Goal: Transaction & Acquisition: Book appointment/travel/reservation

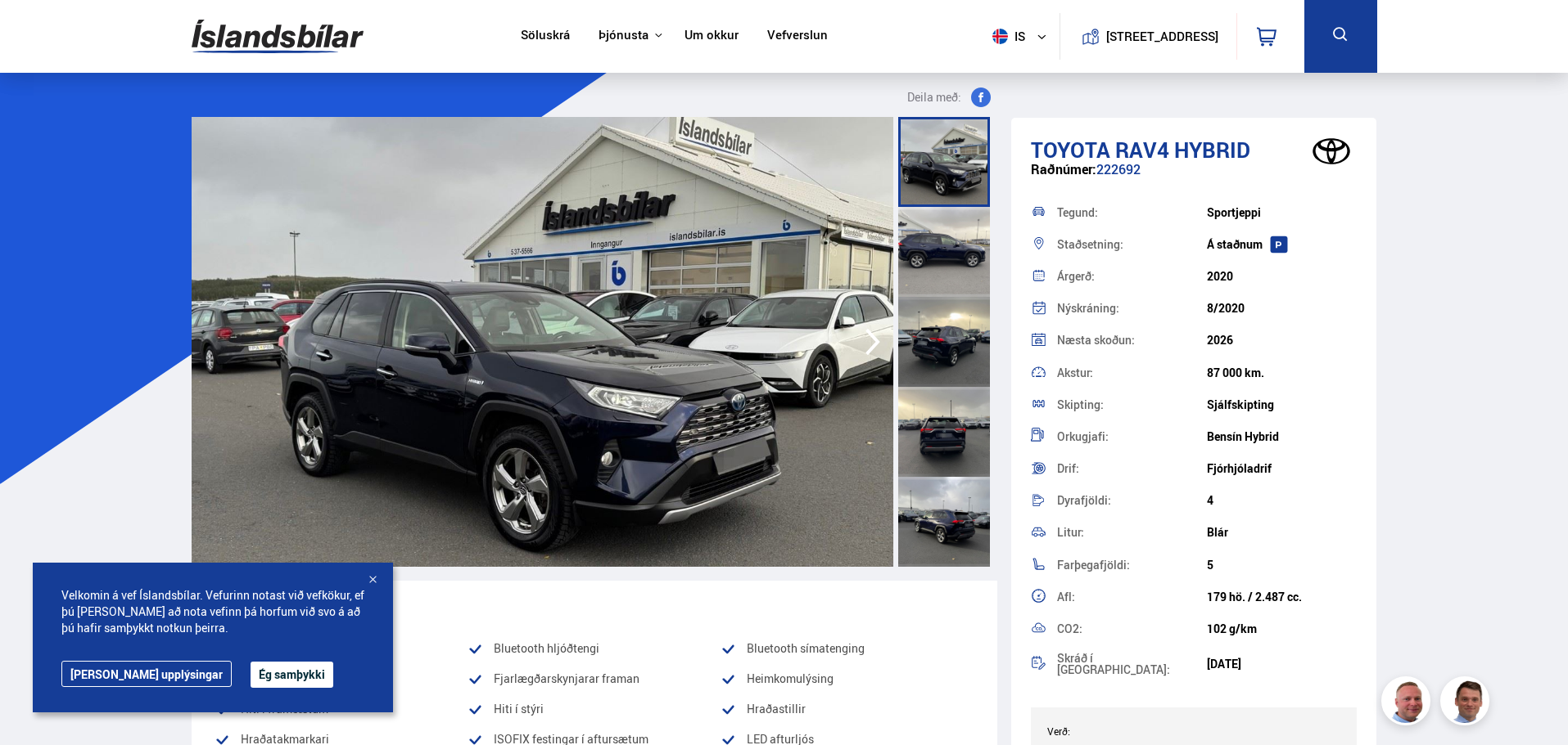
click at [251, 672] on button "Ég samþykki" at bounding box center [292, 674] width 82 height 26
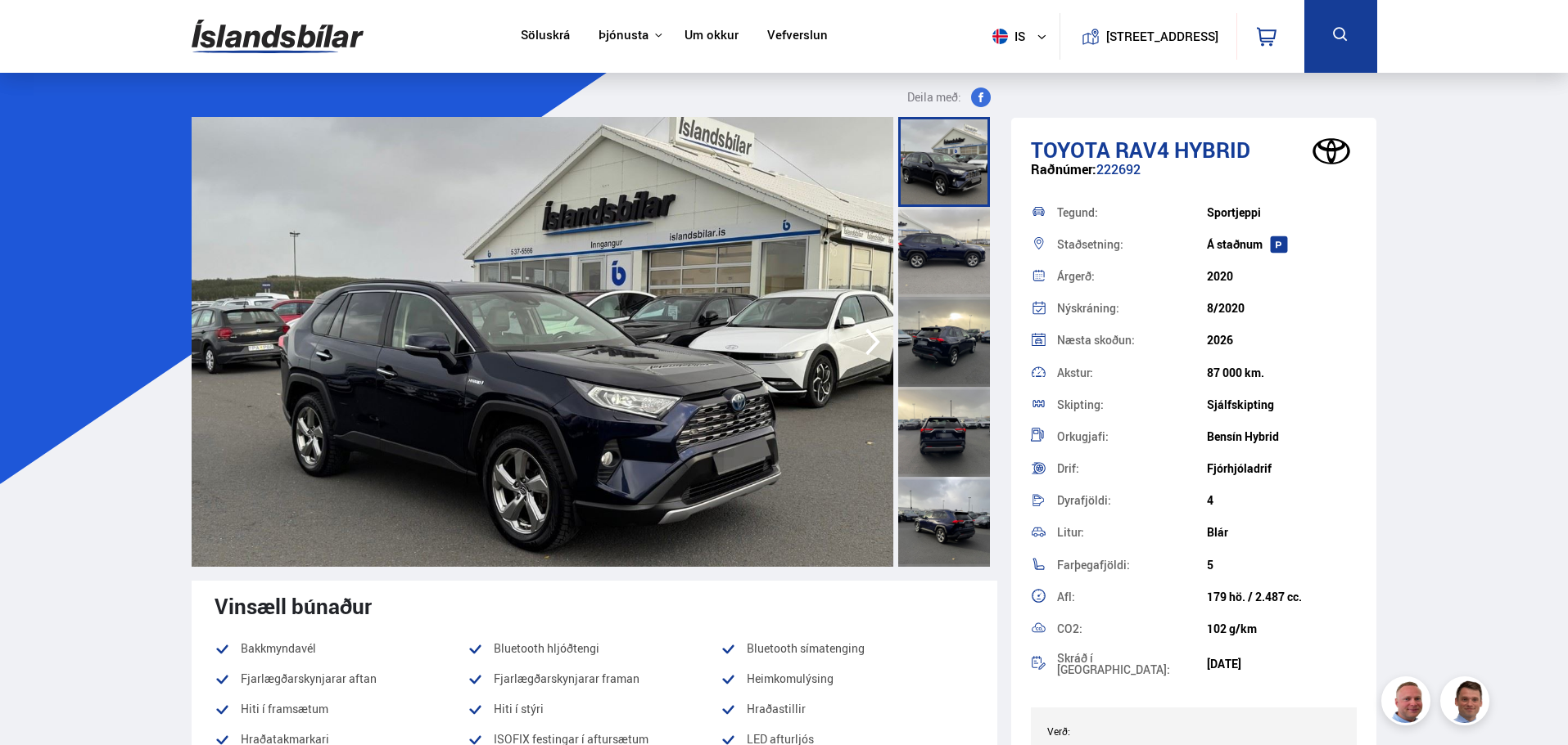
click at [950, 255] on div at bounding box center [943, 252] width 91 height 90
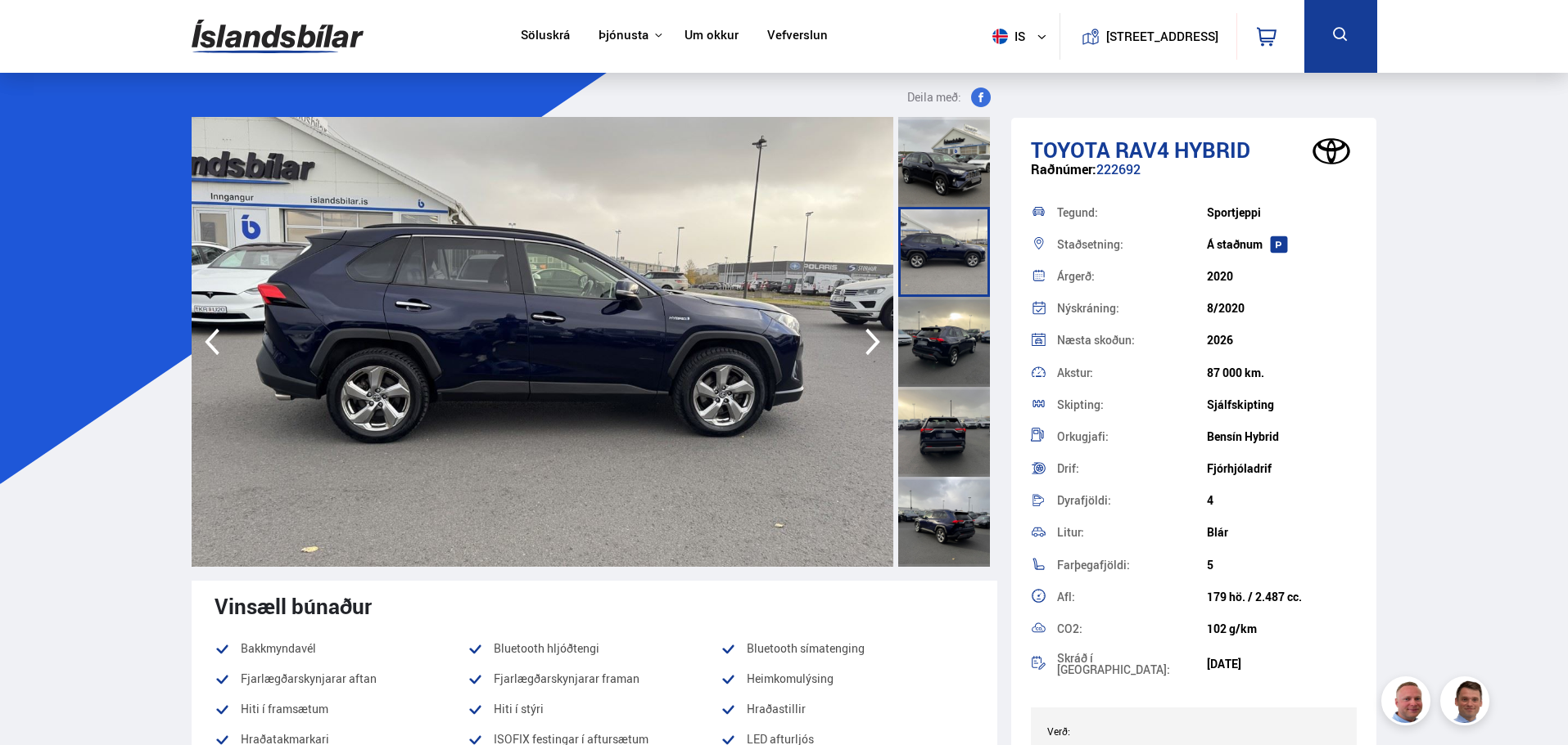
click at [935, 350] on div at bounding box center [943, 342] width 91 height 90
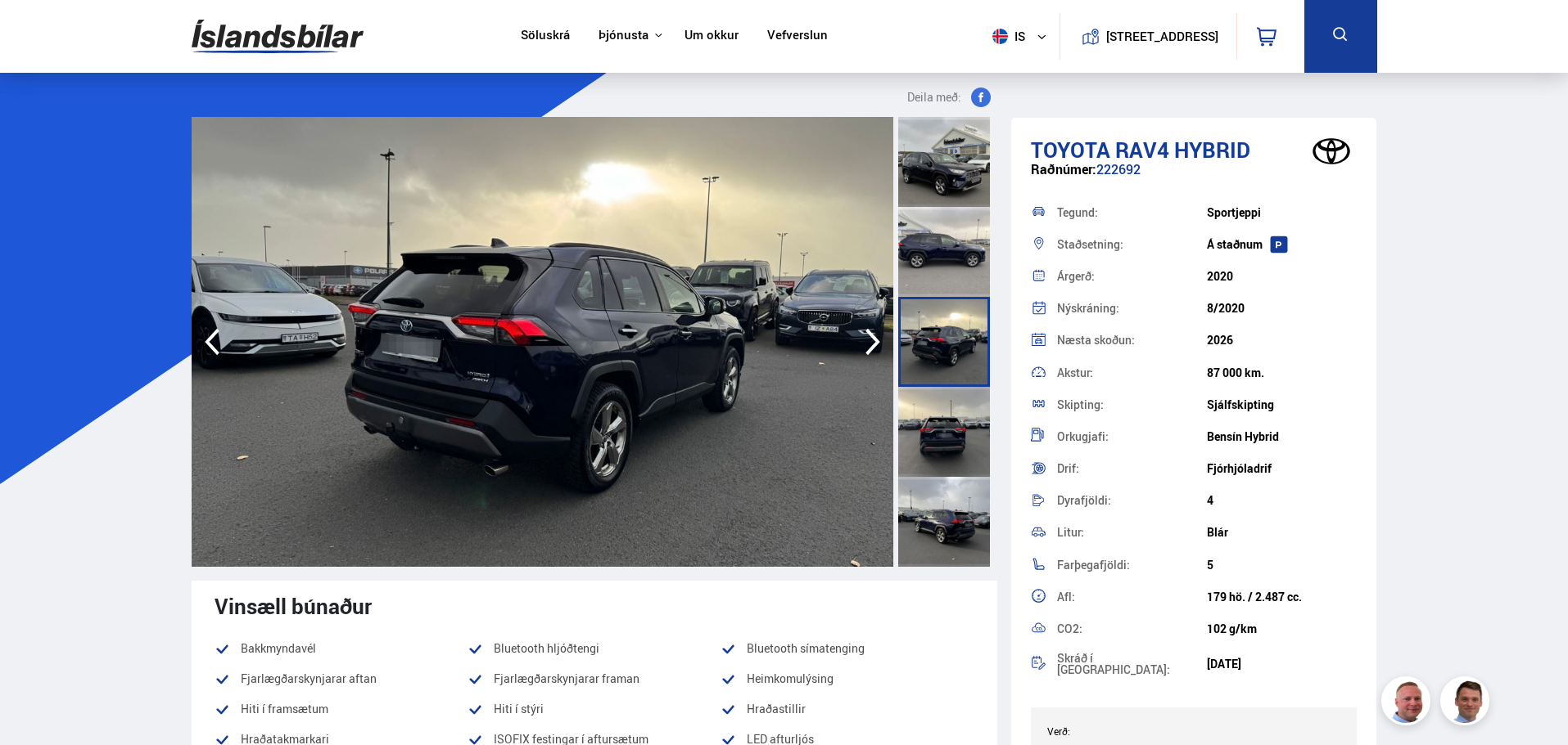
click at [865, 337] on icon "button" at bounding box center [873, 342] width 33 height 39
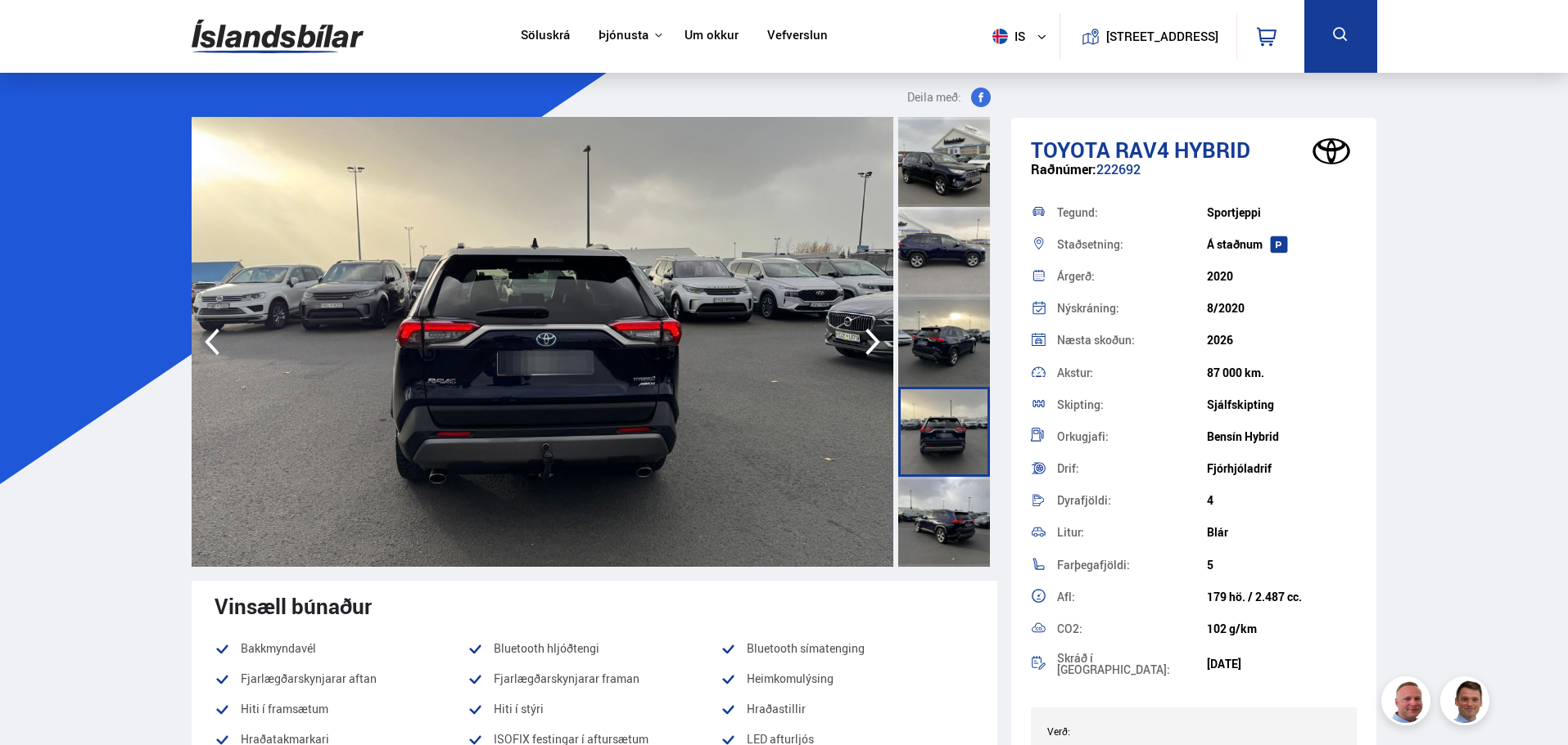
click at [865, 337] on icon "button" at bounding box center [873, 342] width 33 height 39
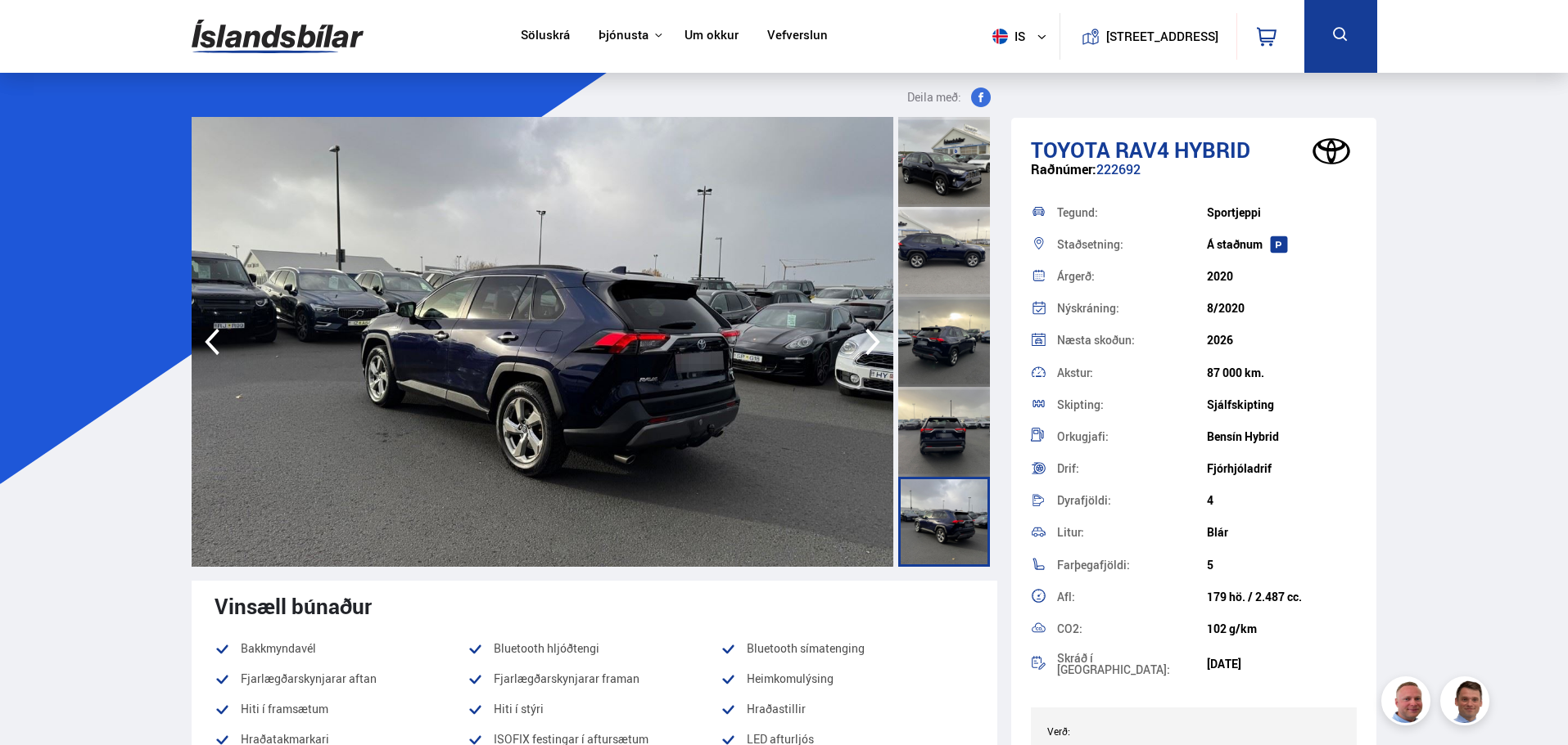
click at [865, 337] on icon "button" at bounding box center [873, 342] width 33 height 39
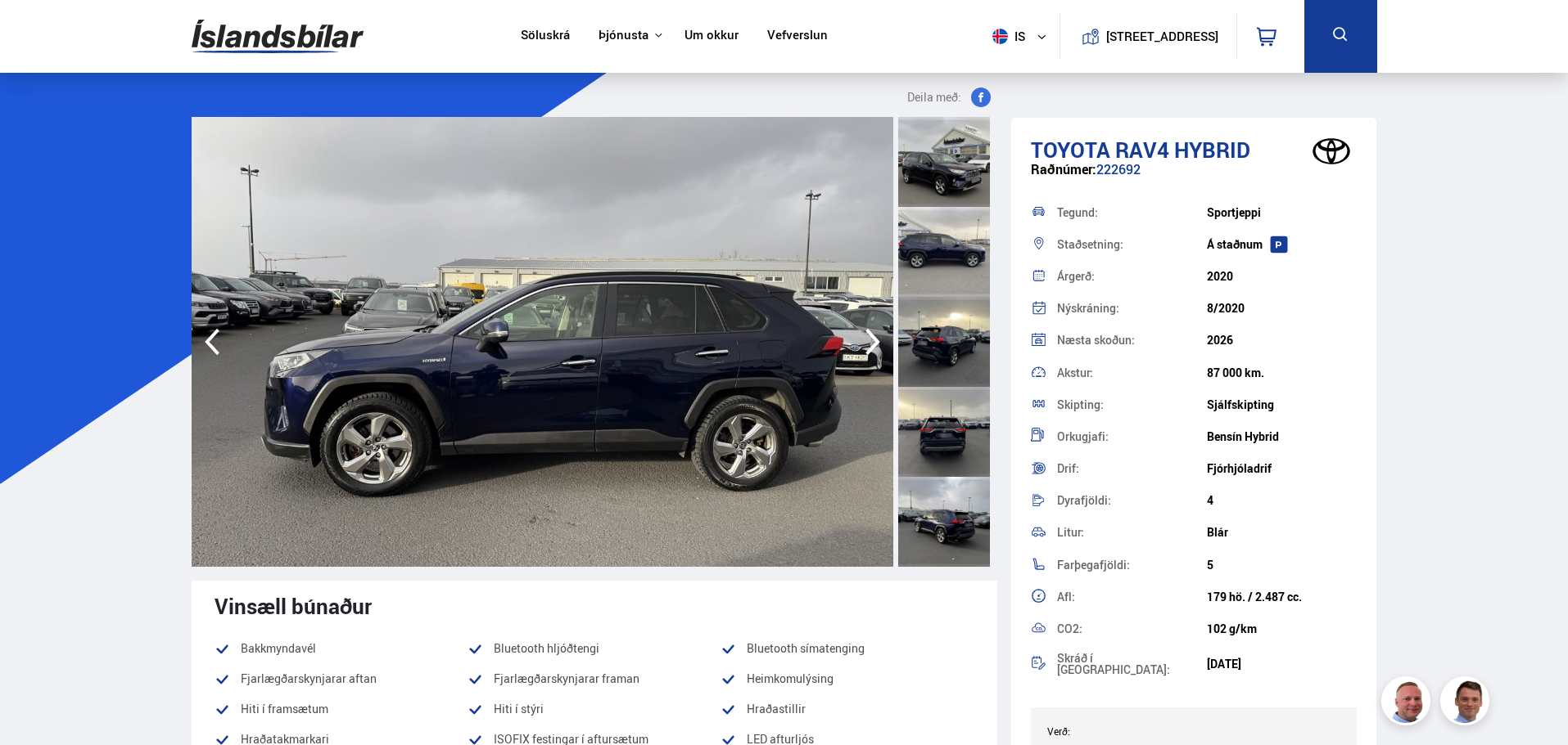
click at [865, 337] on icon "button" at bounding box center [873, 342] width 33 height 39
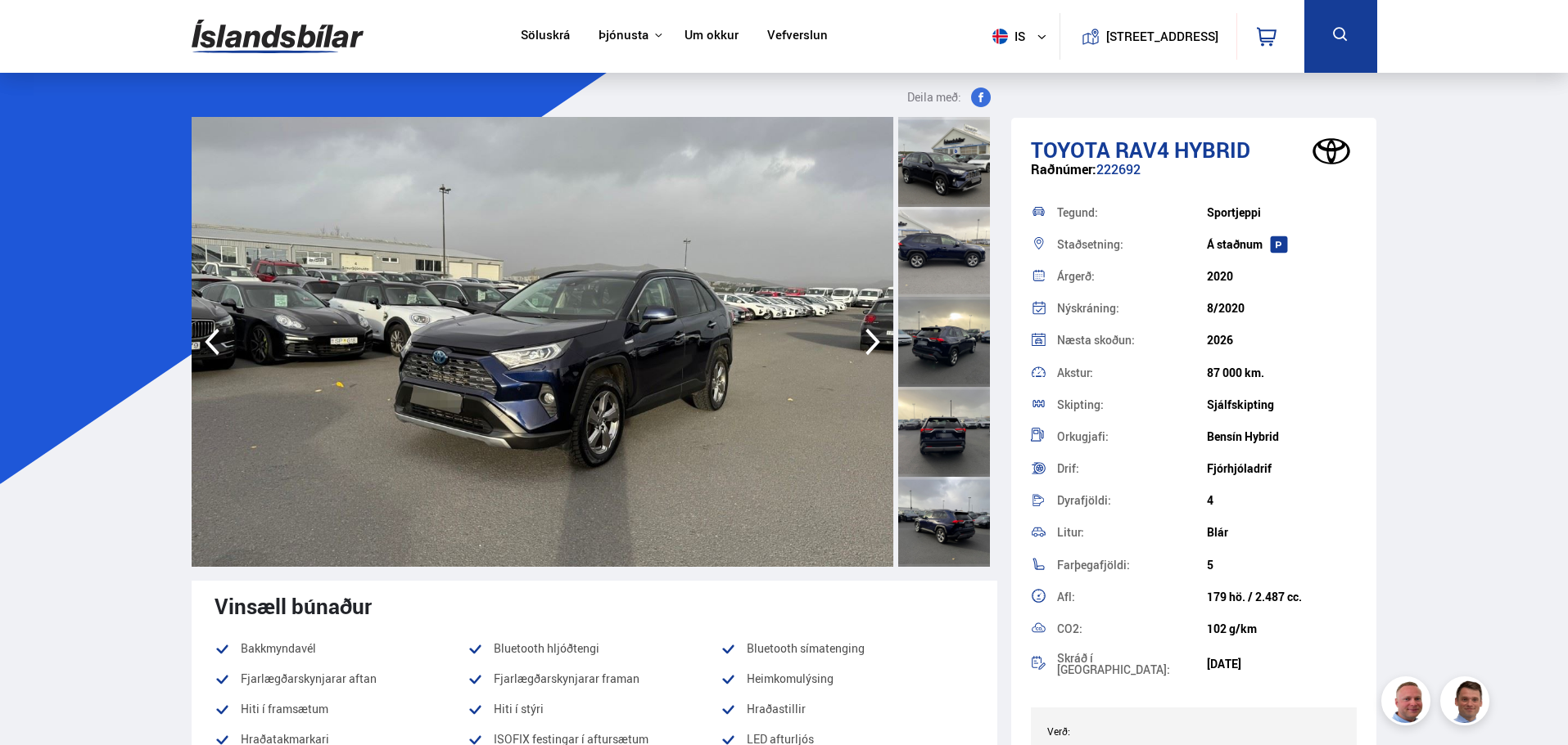
click at [865, 337] on icon "button" at bounding box center [873, 342] width 33 height 39
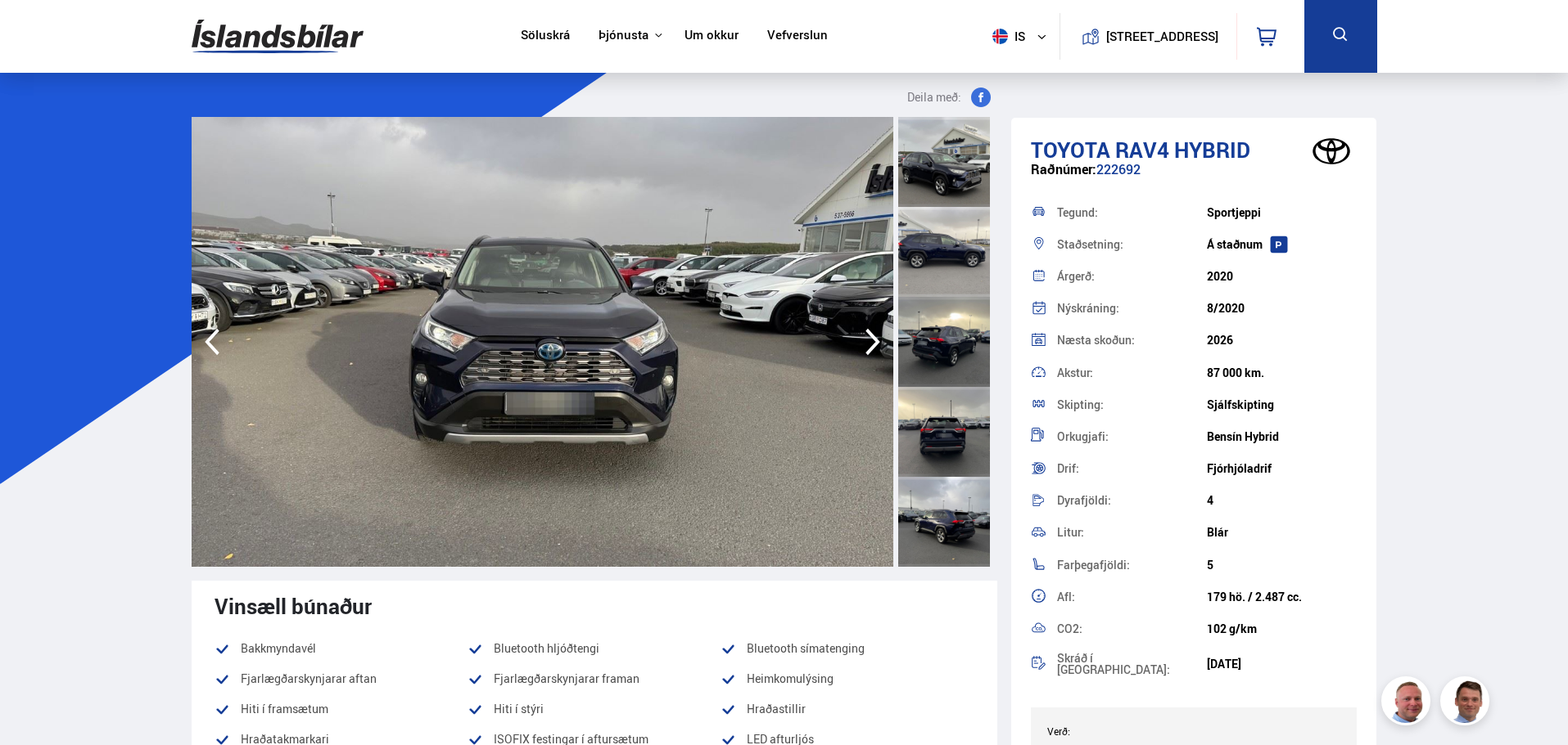
click at [865, 337] on icon "button" at bounding box center [873, 342] width 33 height 39
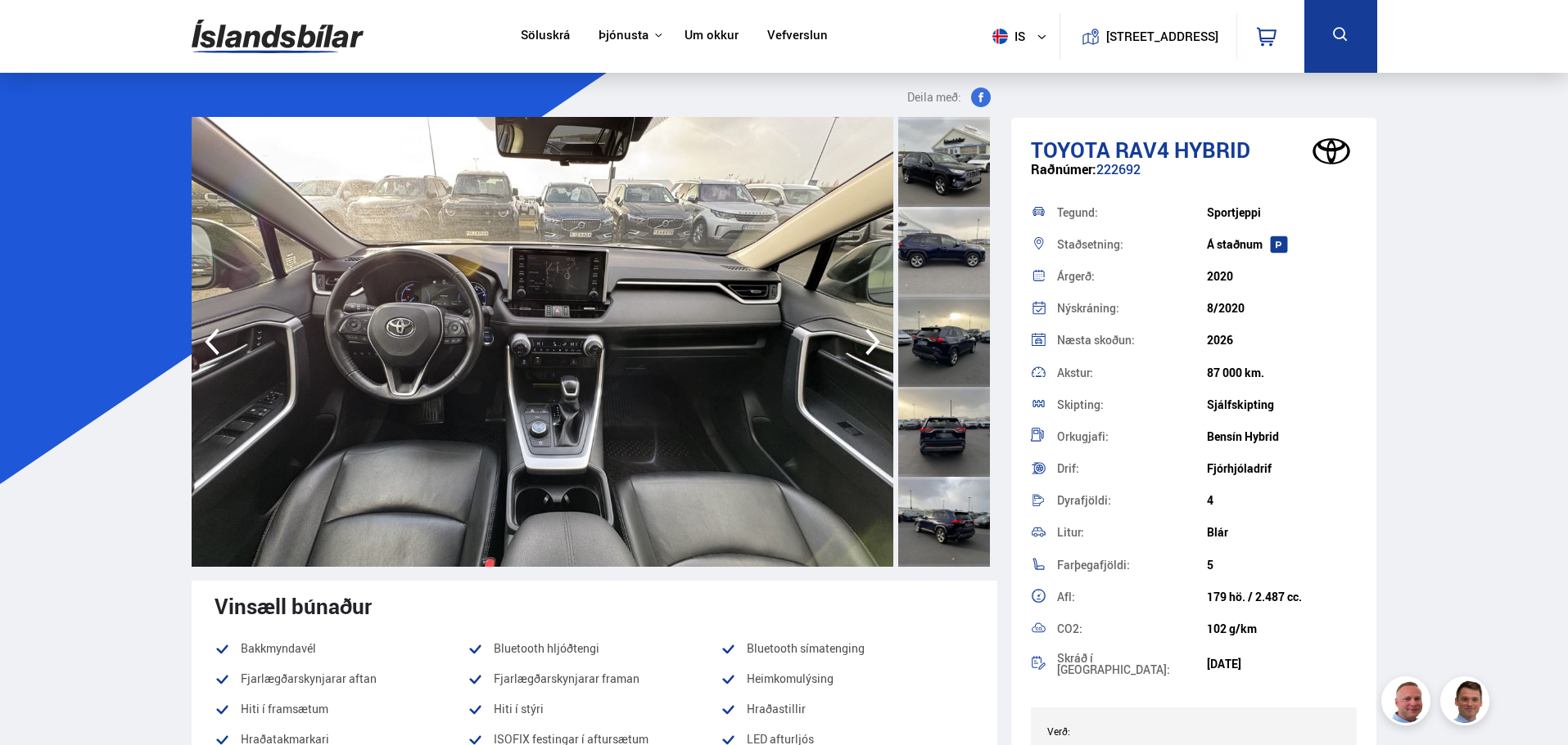
click at [865, 337] on icon "button" at bounding box center [873, 342] width 33 height 39
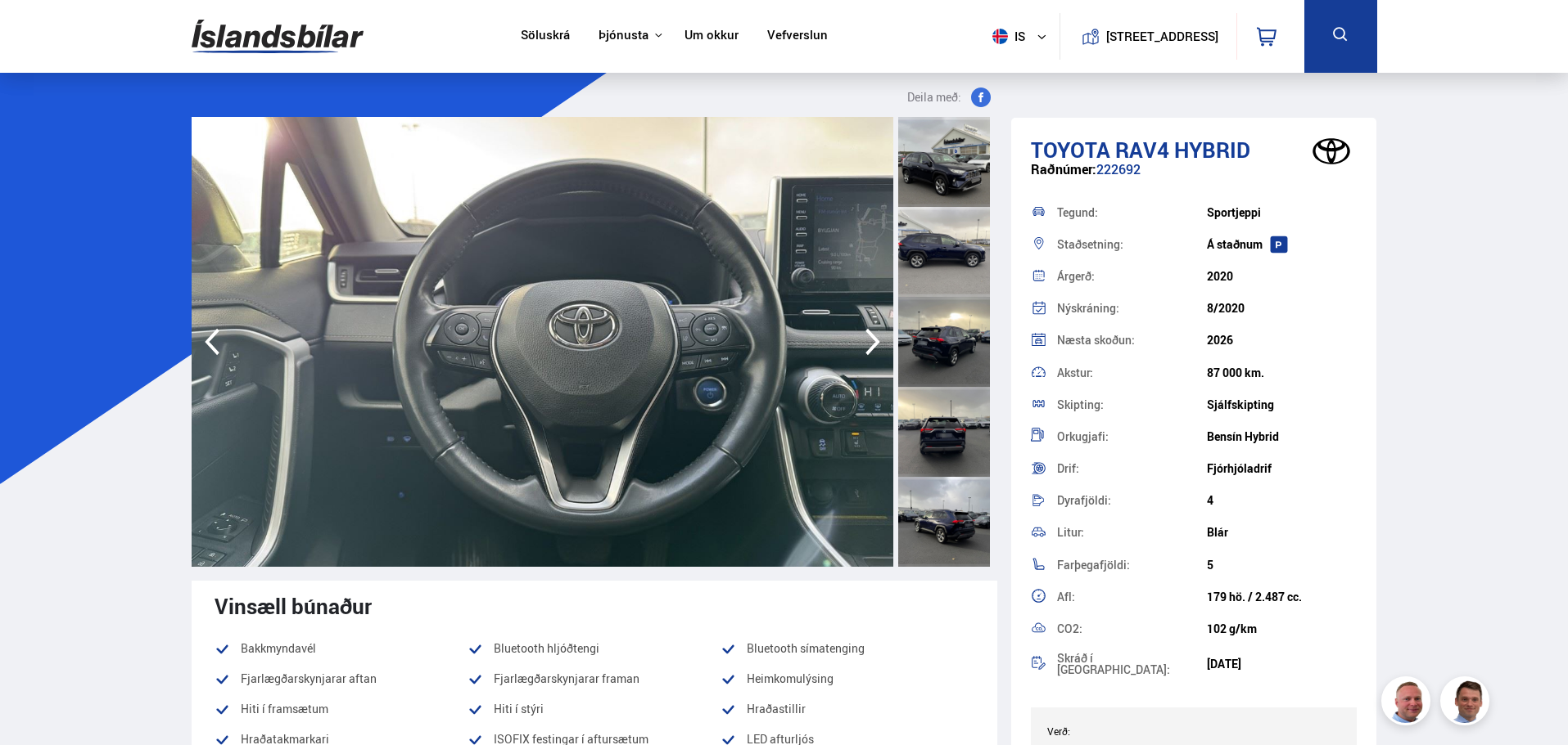
click at [865, 337] on icon "button" at bounding box center [873, 342] width 33 height 39
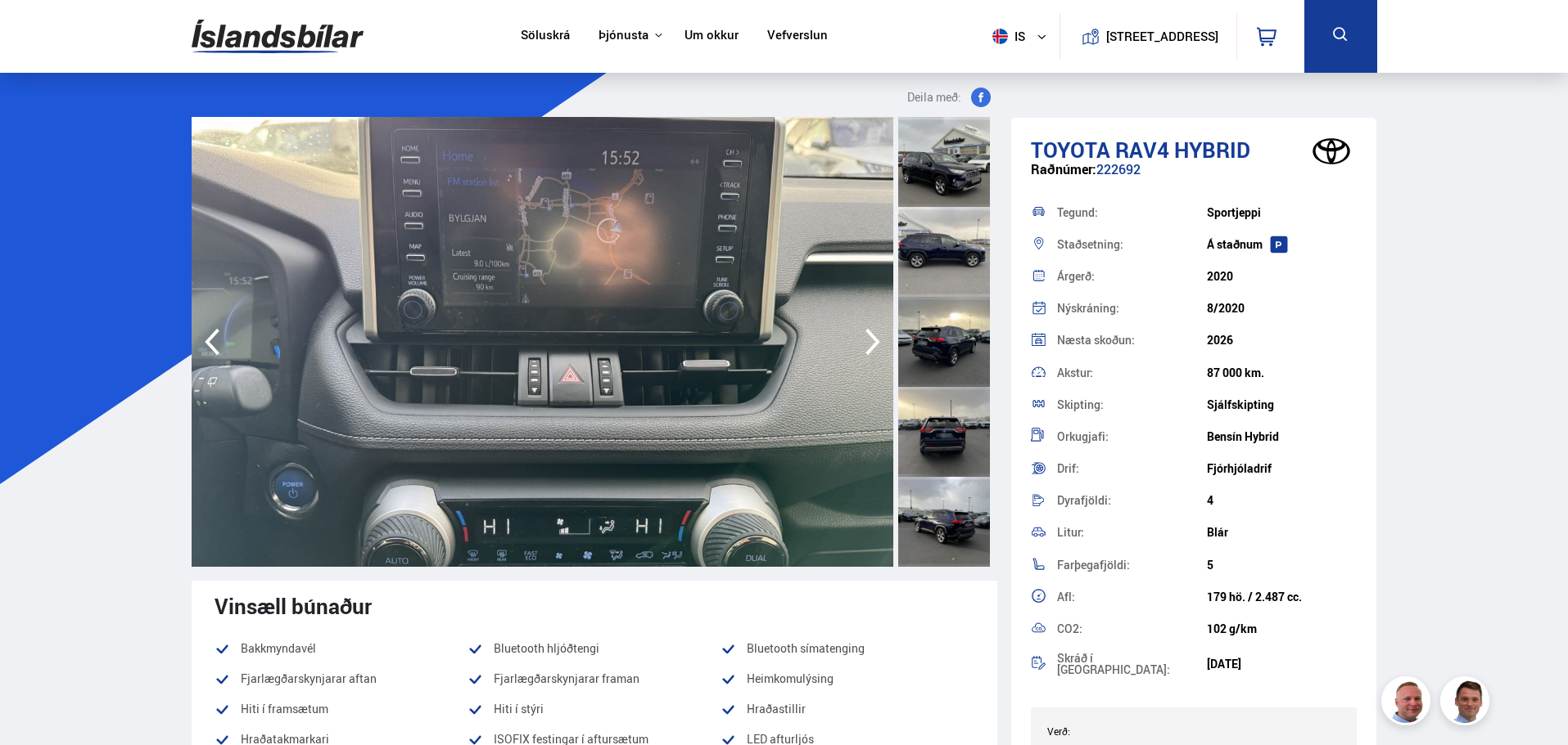
click at [865, 337] on icon "button" at bounding box center [873, 342] width 33 height 39
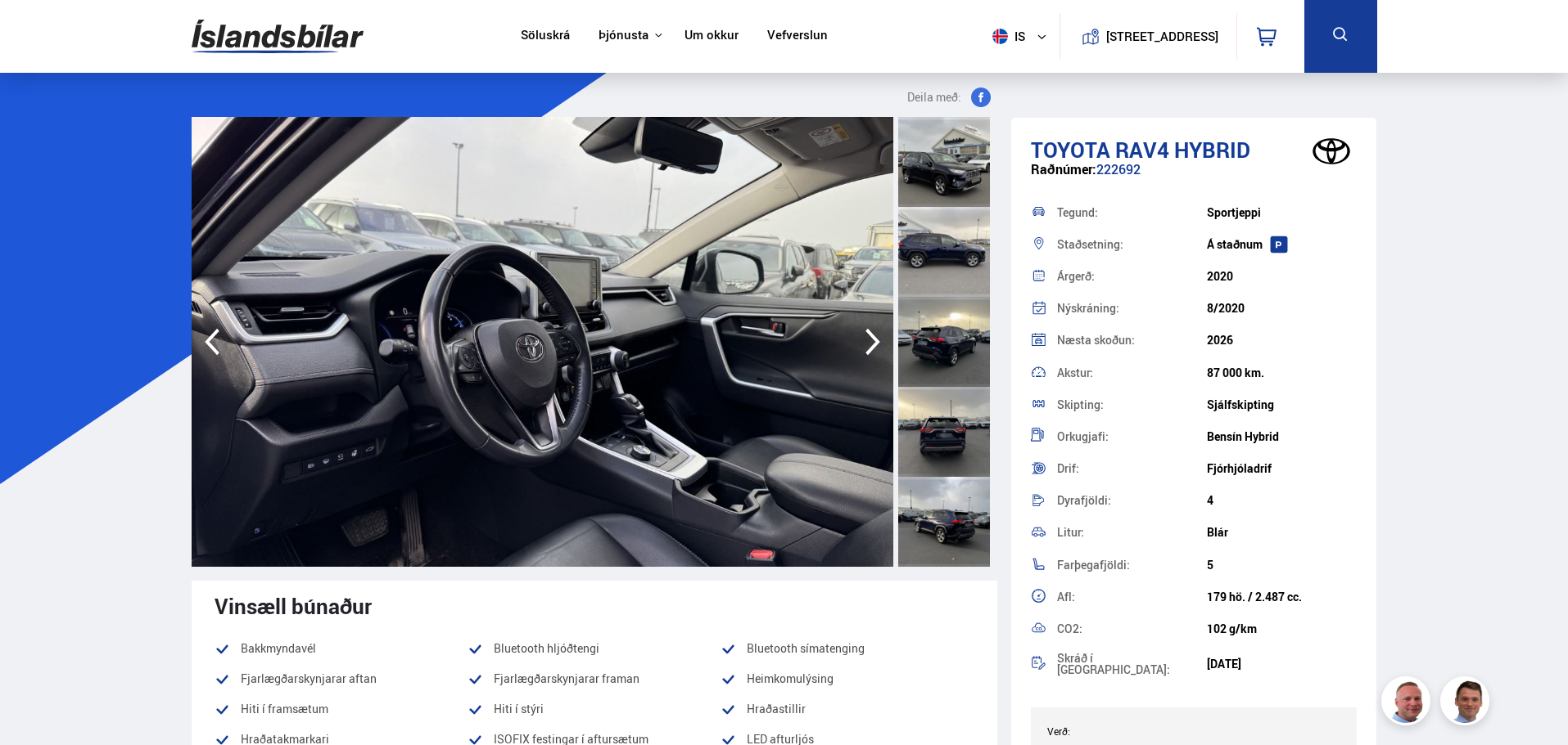
click at [865, 337] on icon "button" at bounding box center [873, 342] width 33 height 39
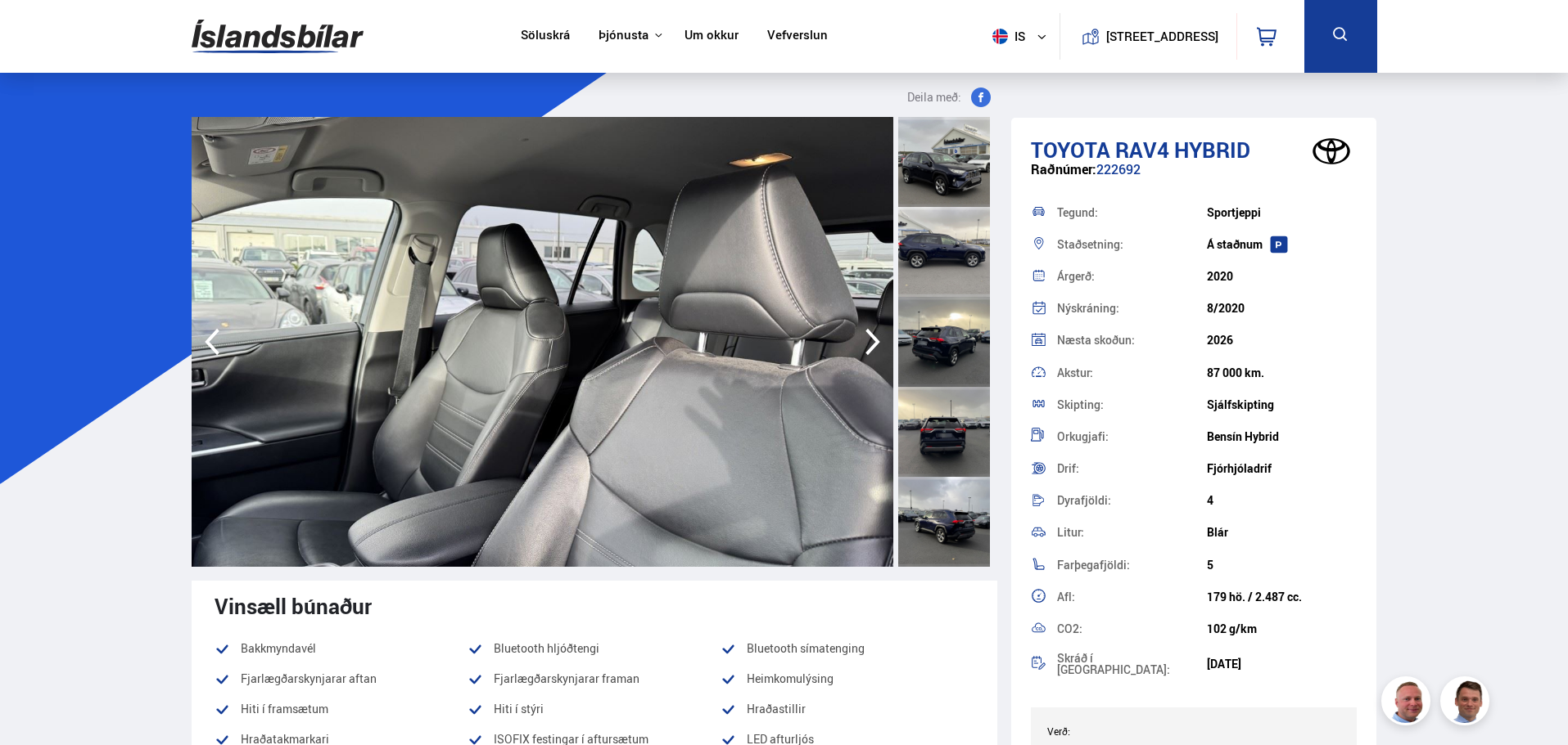
click at [865, 337] on icon "button" at bounding box center [873, 342] width 33 height 39
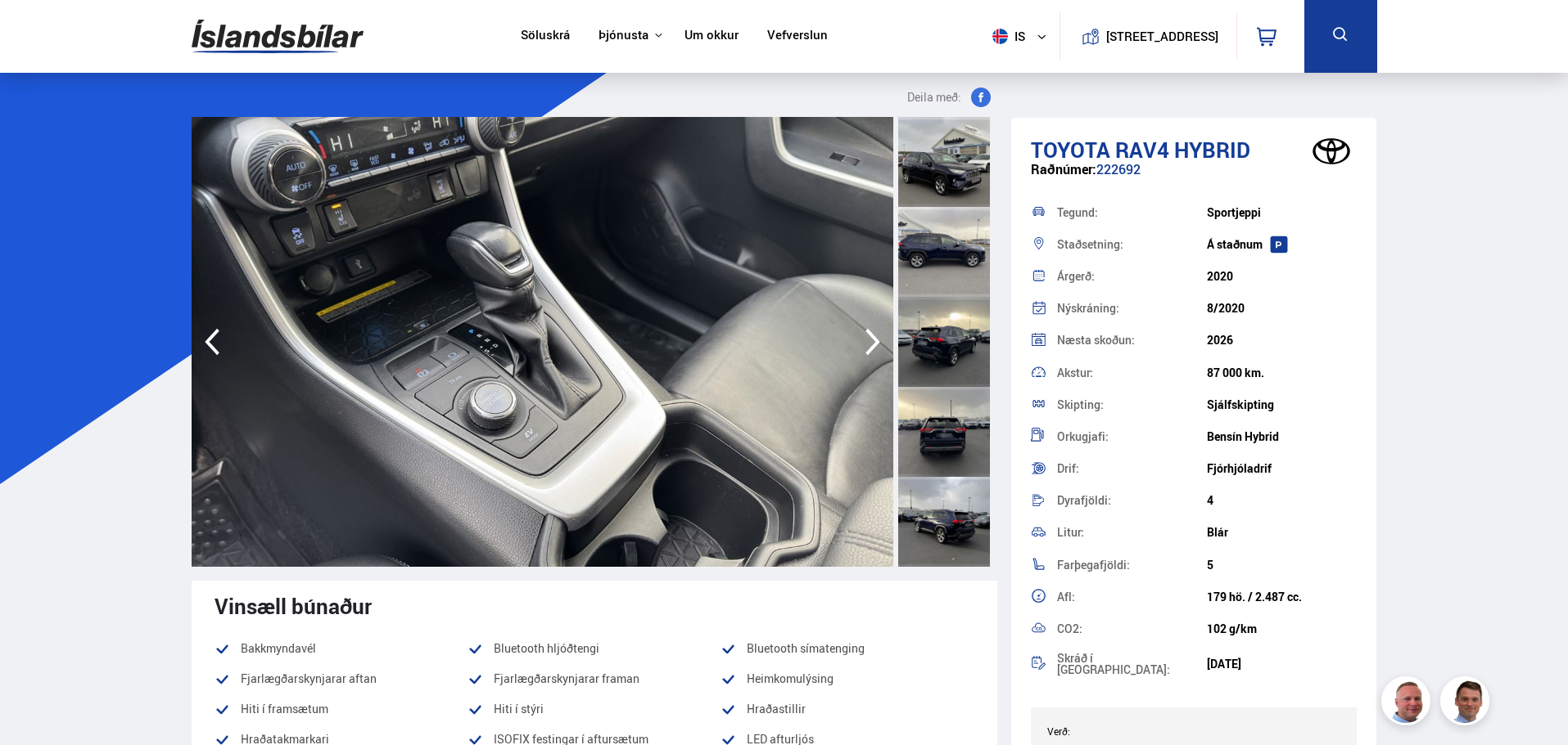
click at [865, 337] on icon "button" at bounding box center [873, 342] width 33 height 39
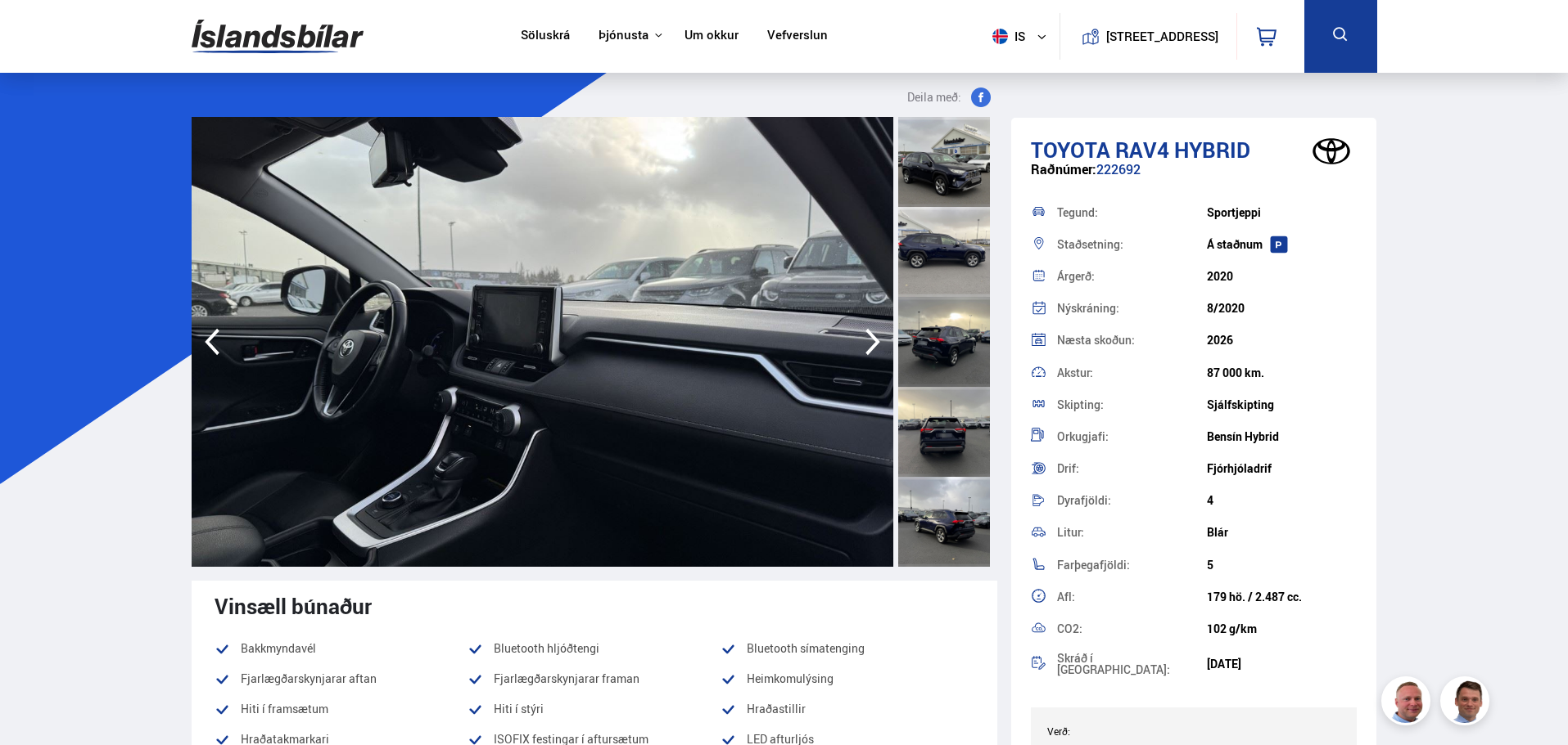
click at [865, 337] on icon "button" at bounding box center [873, 342] width 33 height 39
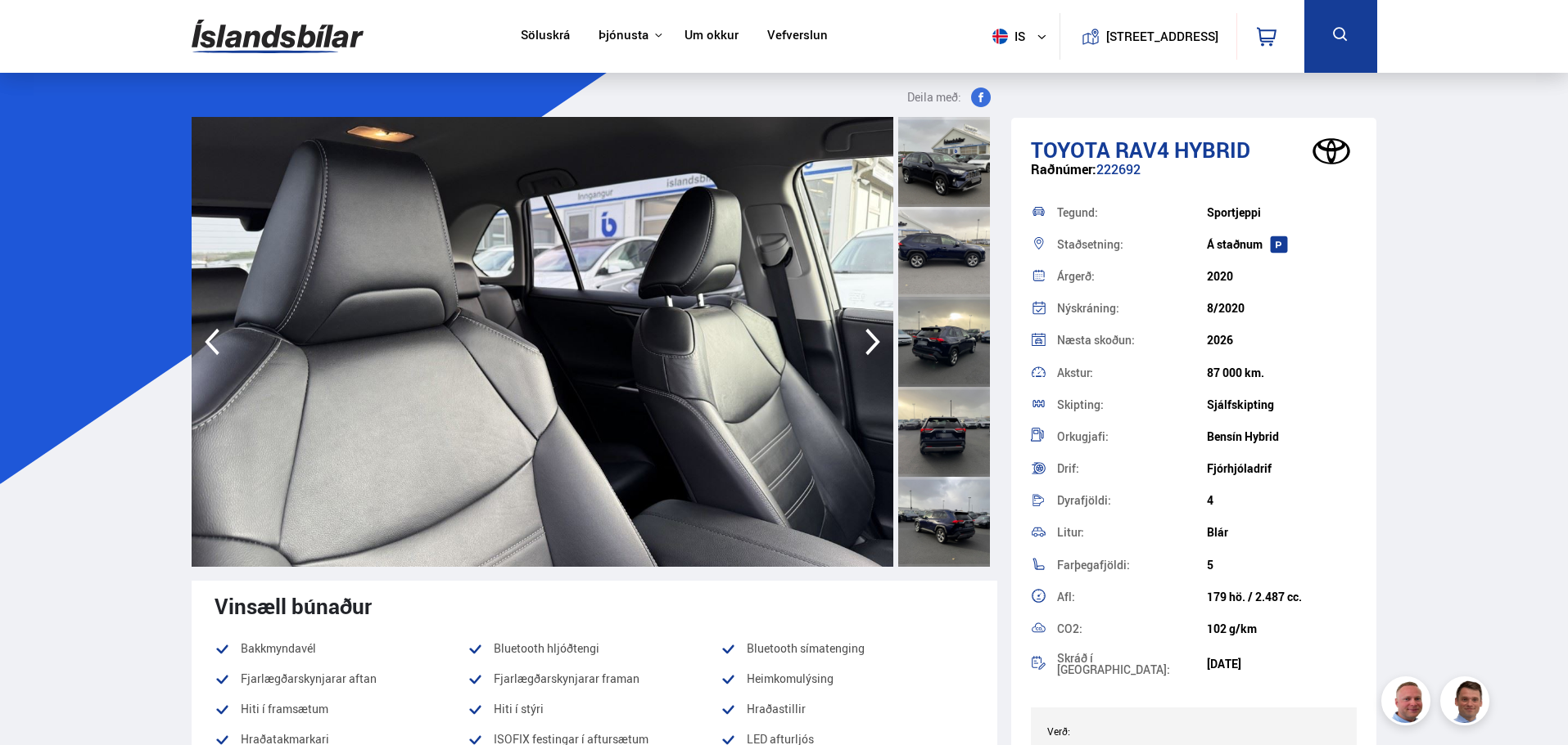
click at [865, 337] on icon "button" at bounding box center [873, 342] width 33 height 39
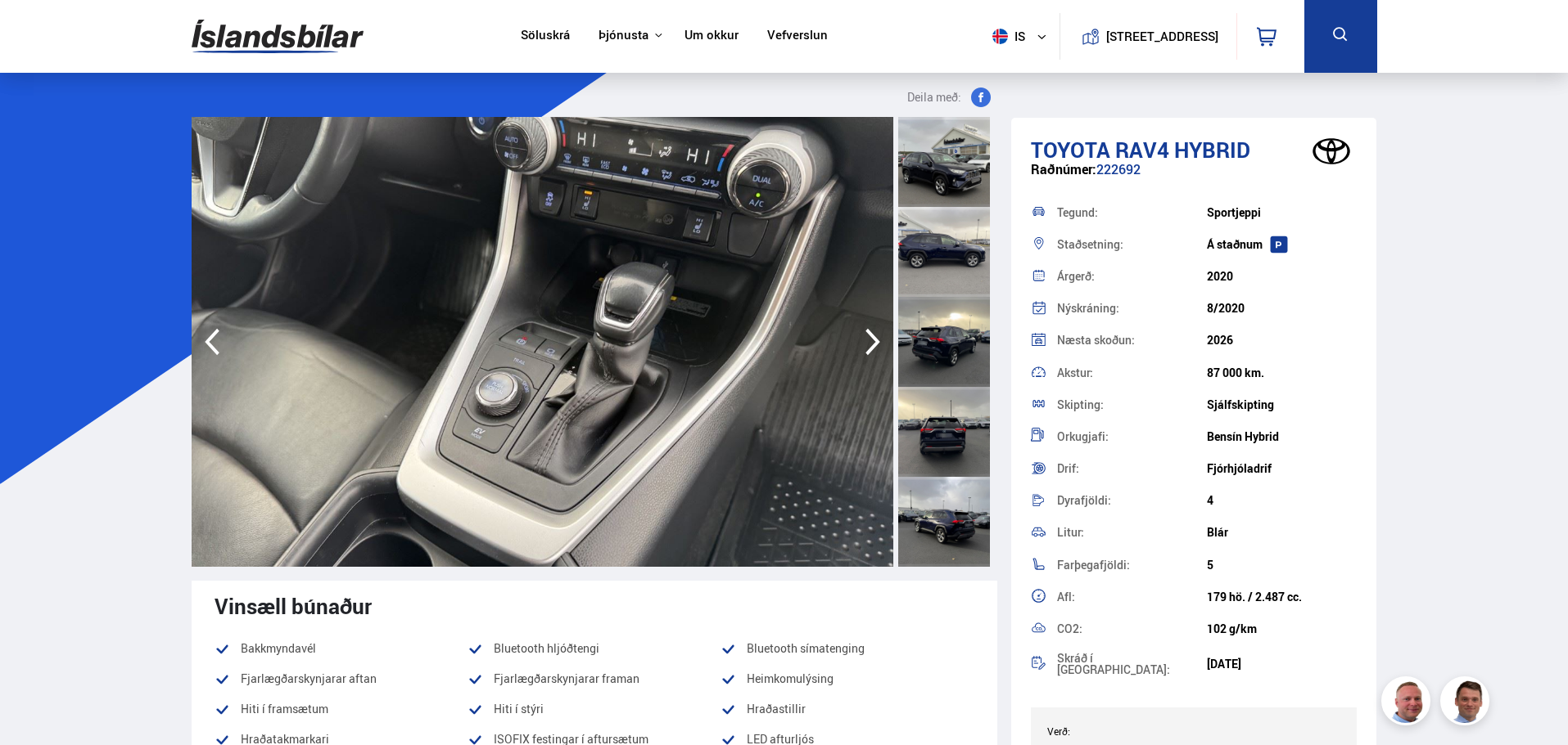
click at [865, 337] on icon "button" at bounding box center [873, 342] width 33 height 39
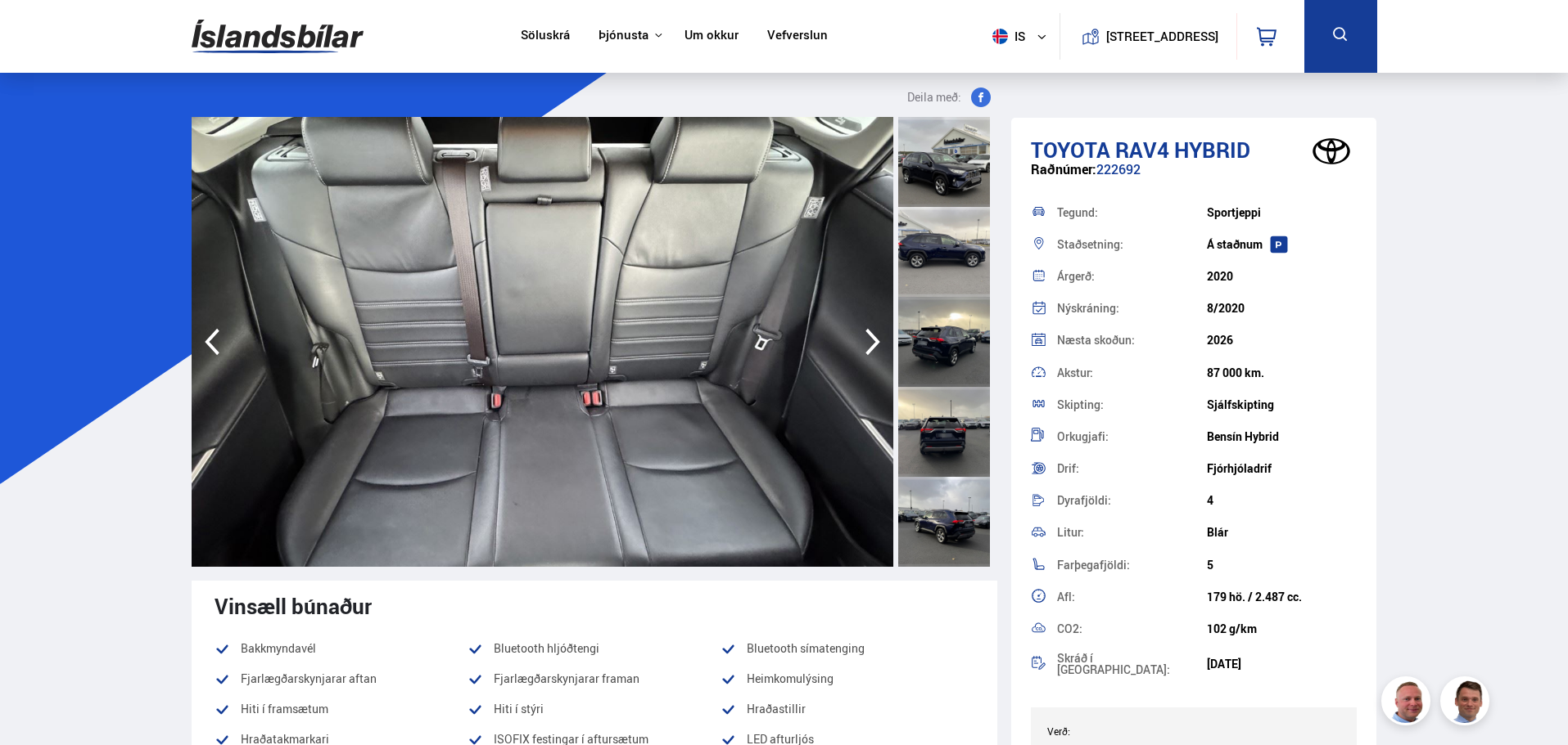
click at [865, 337] on icon "button" at bounding box center [873, 342] width 33 height 39
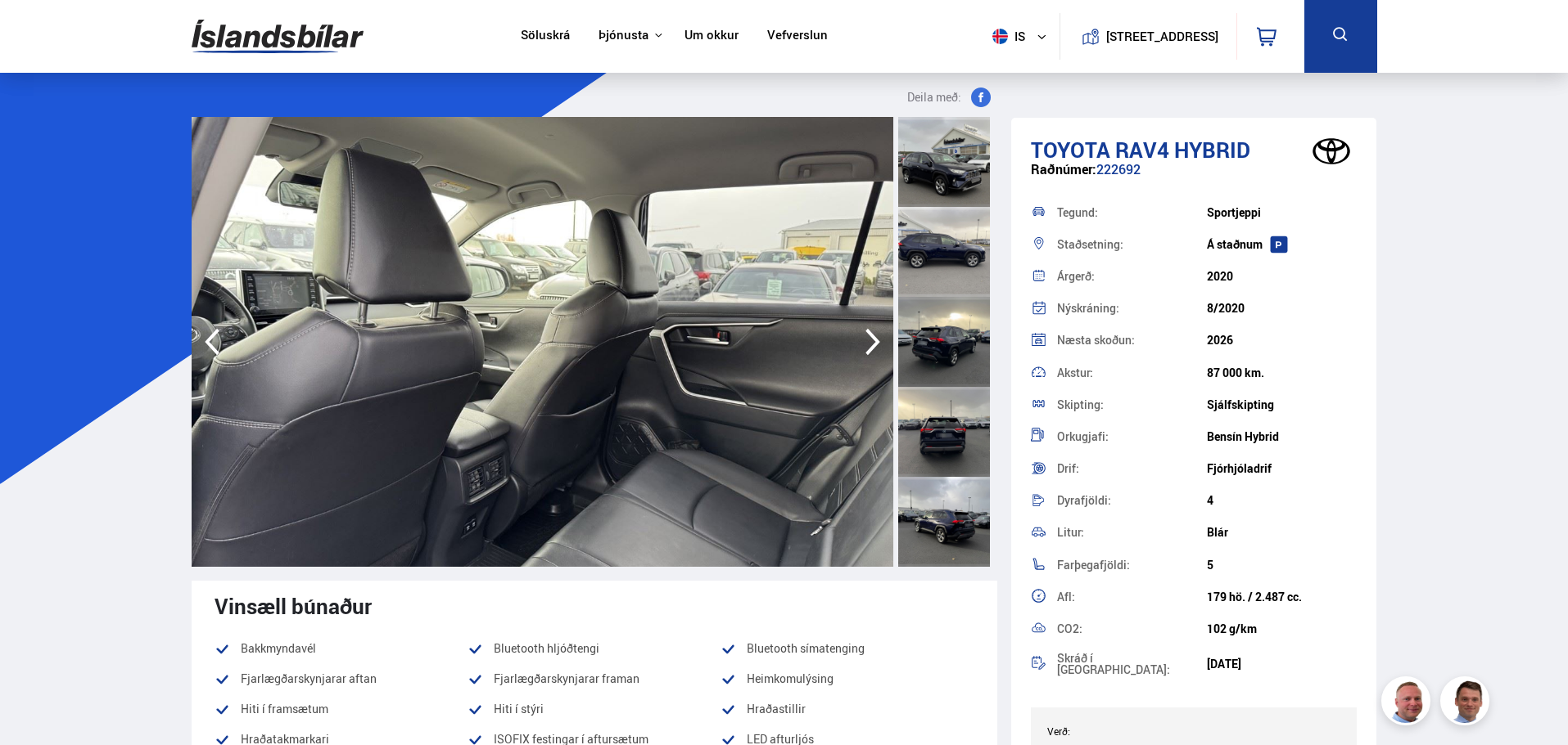
click at [865, 337] on icon "button" at bounding box center [873, 342] width 33 height 39
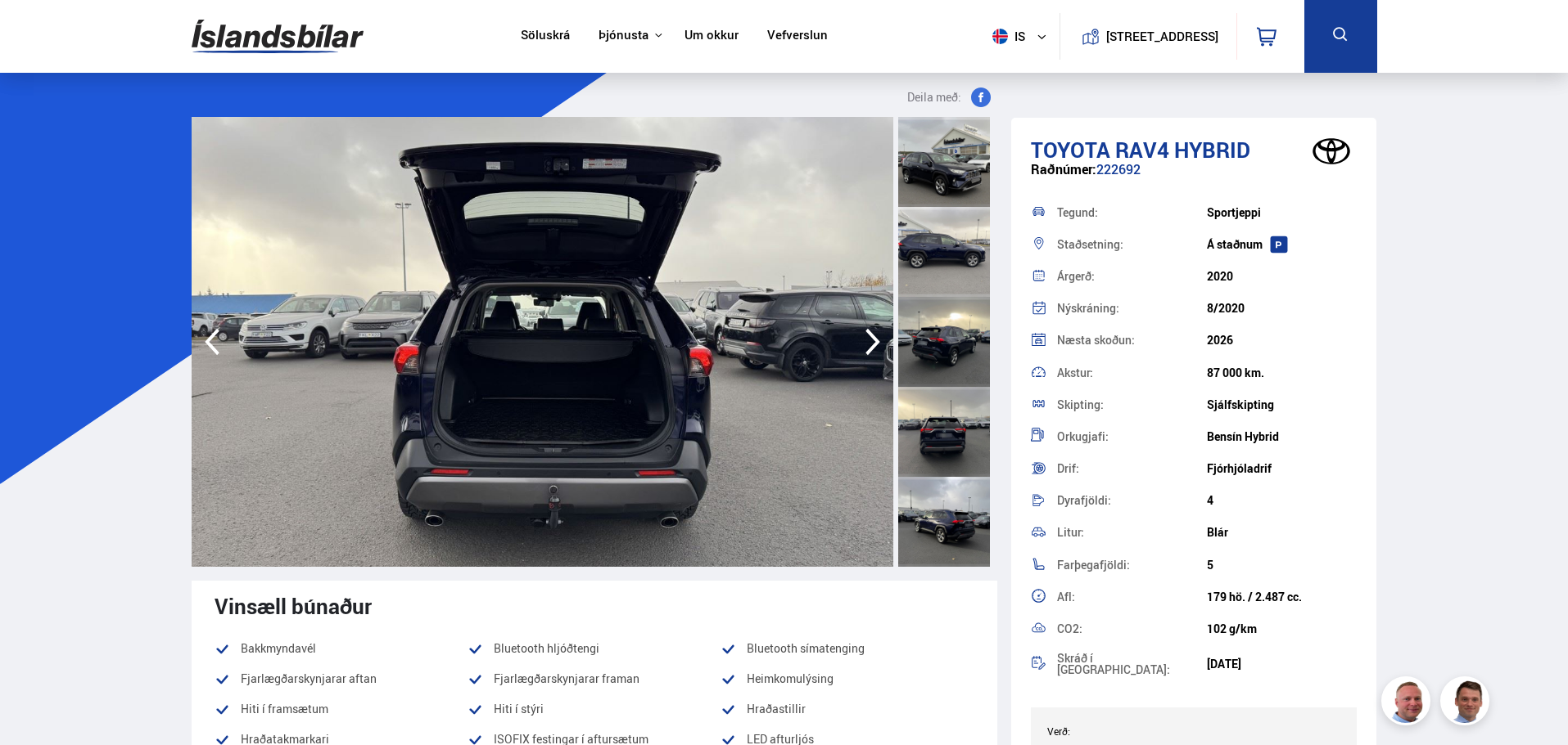
click at [865, 337] on icon "button" at bounding box center [873, 342] width 33 height 39
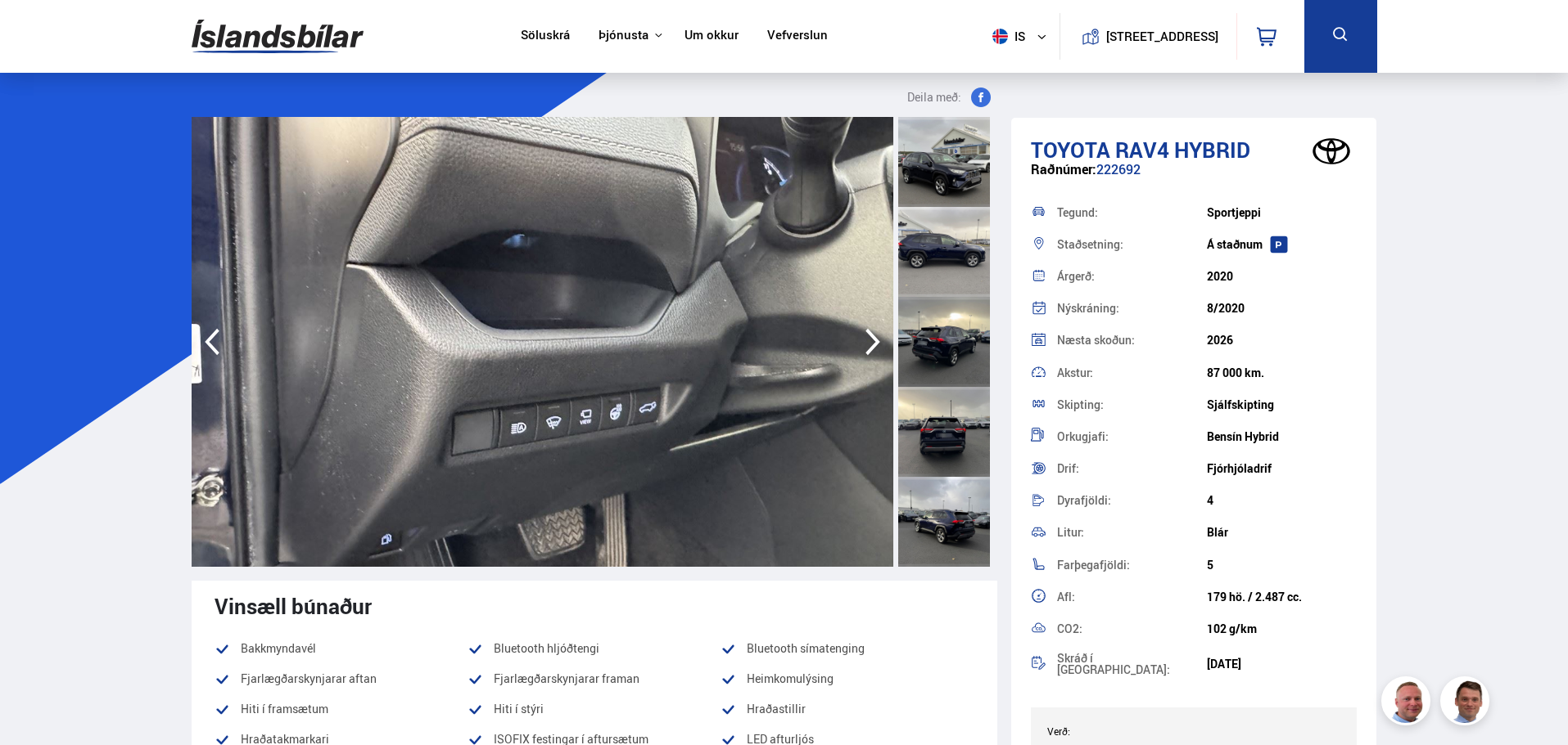
click at [865, 337] on icon "button" at bounding box center [873, 342] width 33 height 39
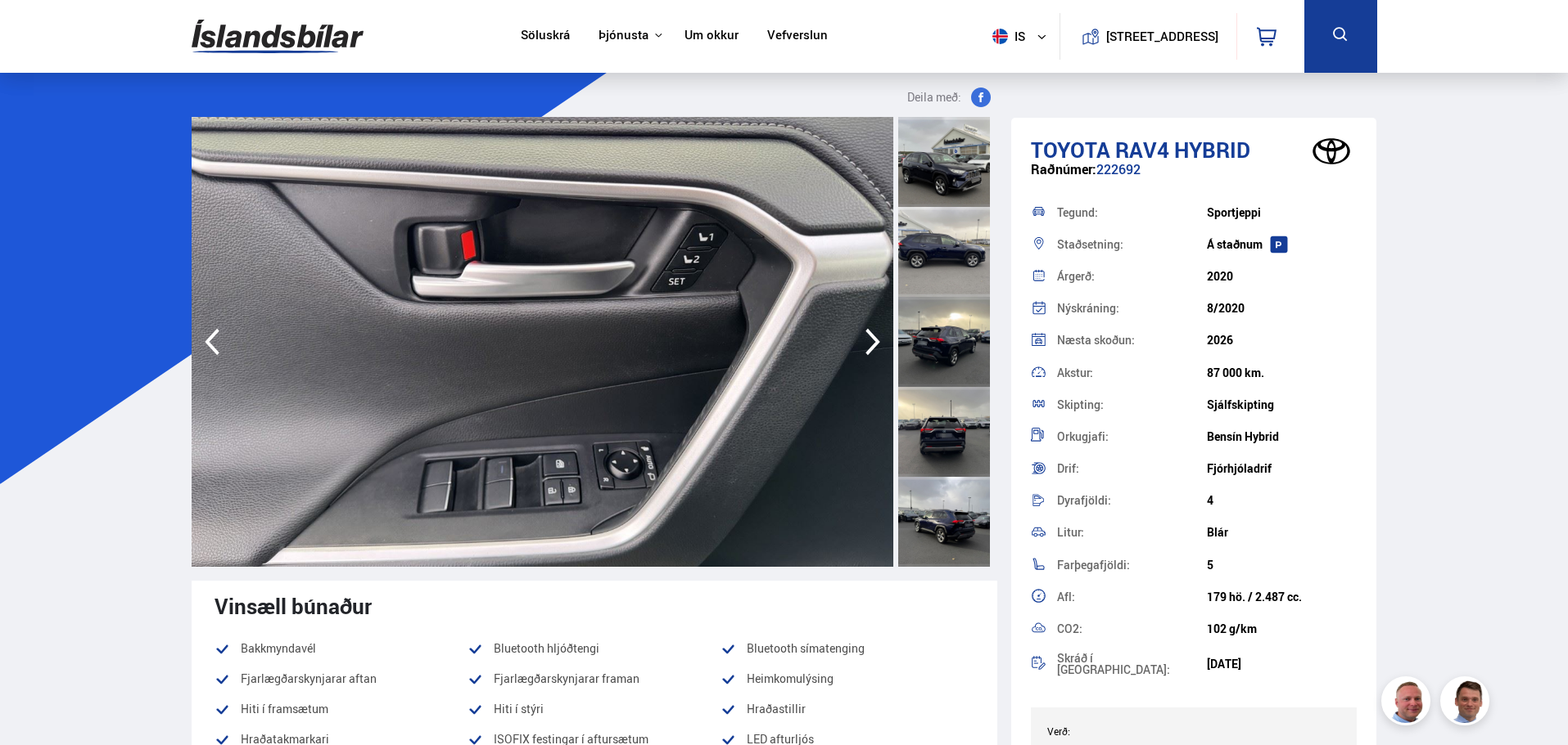
click at [871, 335] on icon "button" at bounding box center [873, 342] width 14 height 27
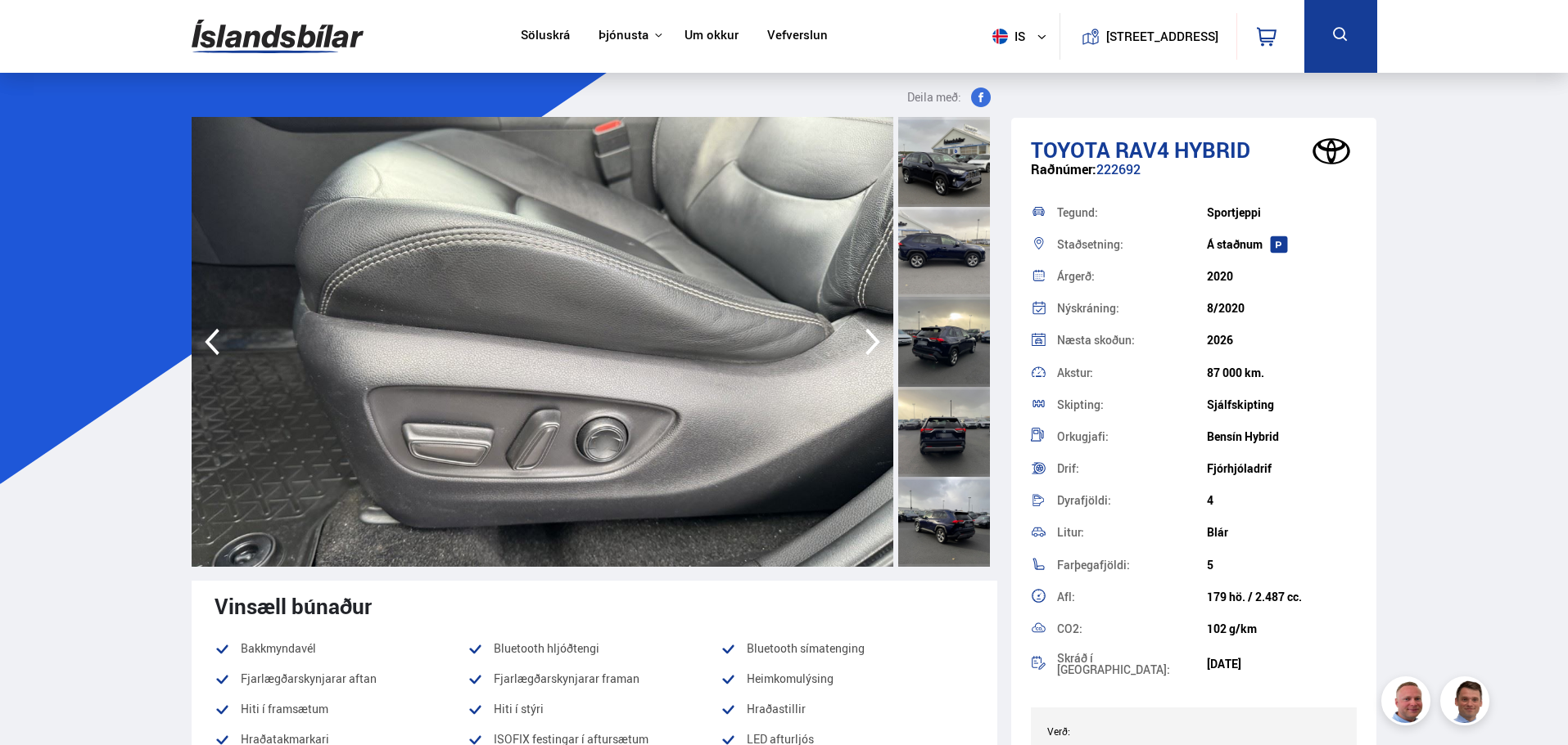
click at [871, 335] on icon "button" at bounding box center [873, 342] width 14 height 27
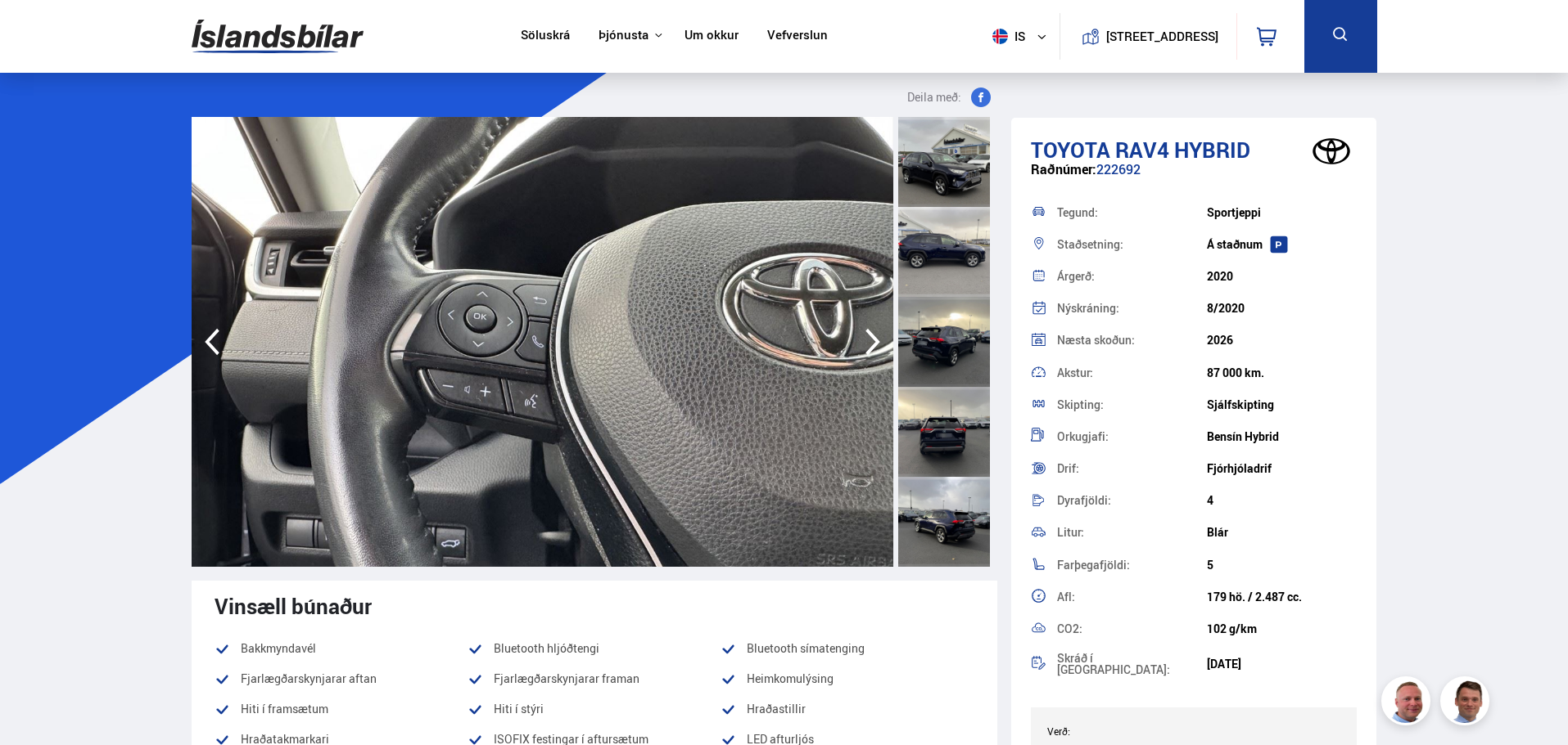
click at [873, 337] on icon "button" at bounding box center [873, 342] width 14 height 27
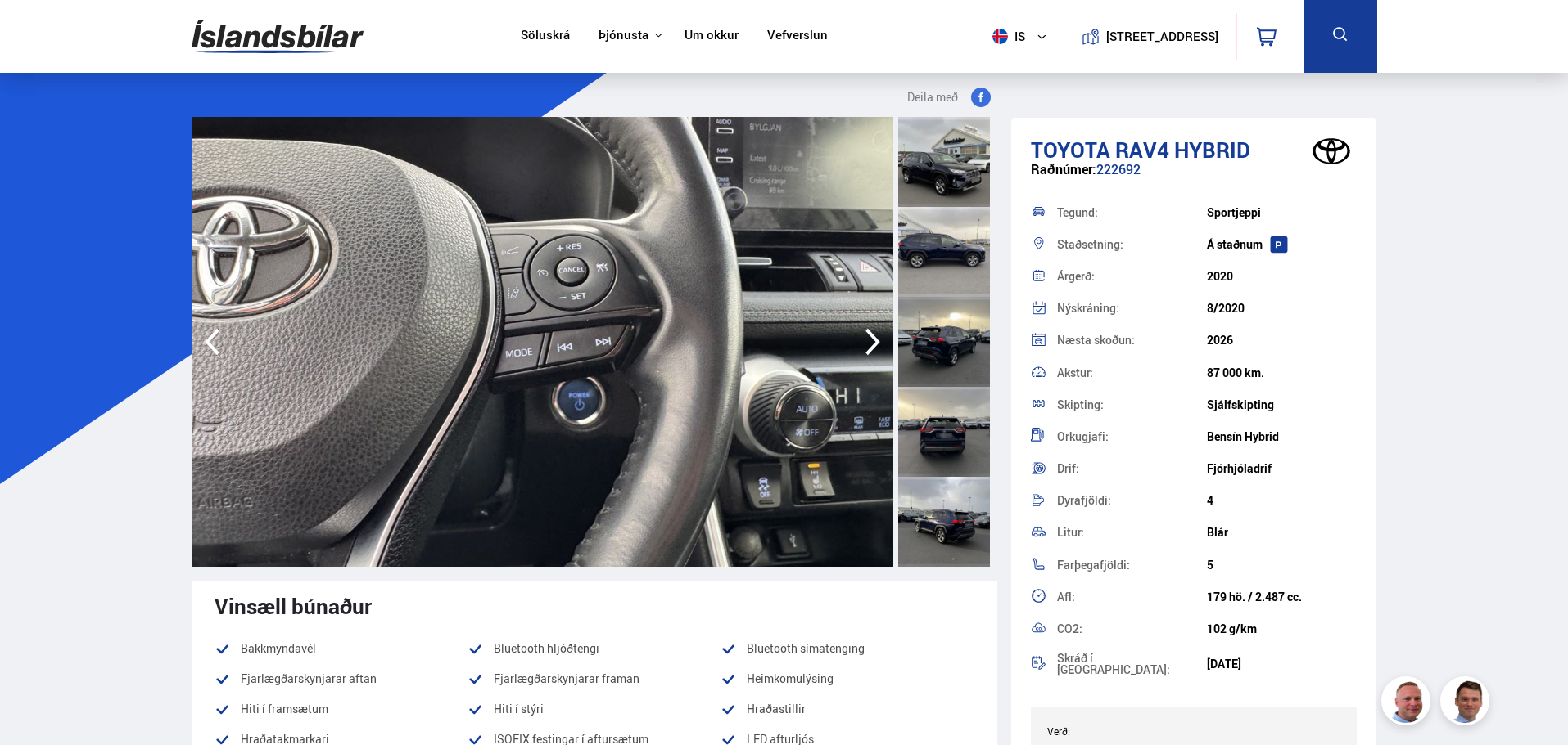
click at [873, 337] on icon "button" at bounding box center [873, 342] width 14 height 27
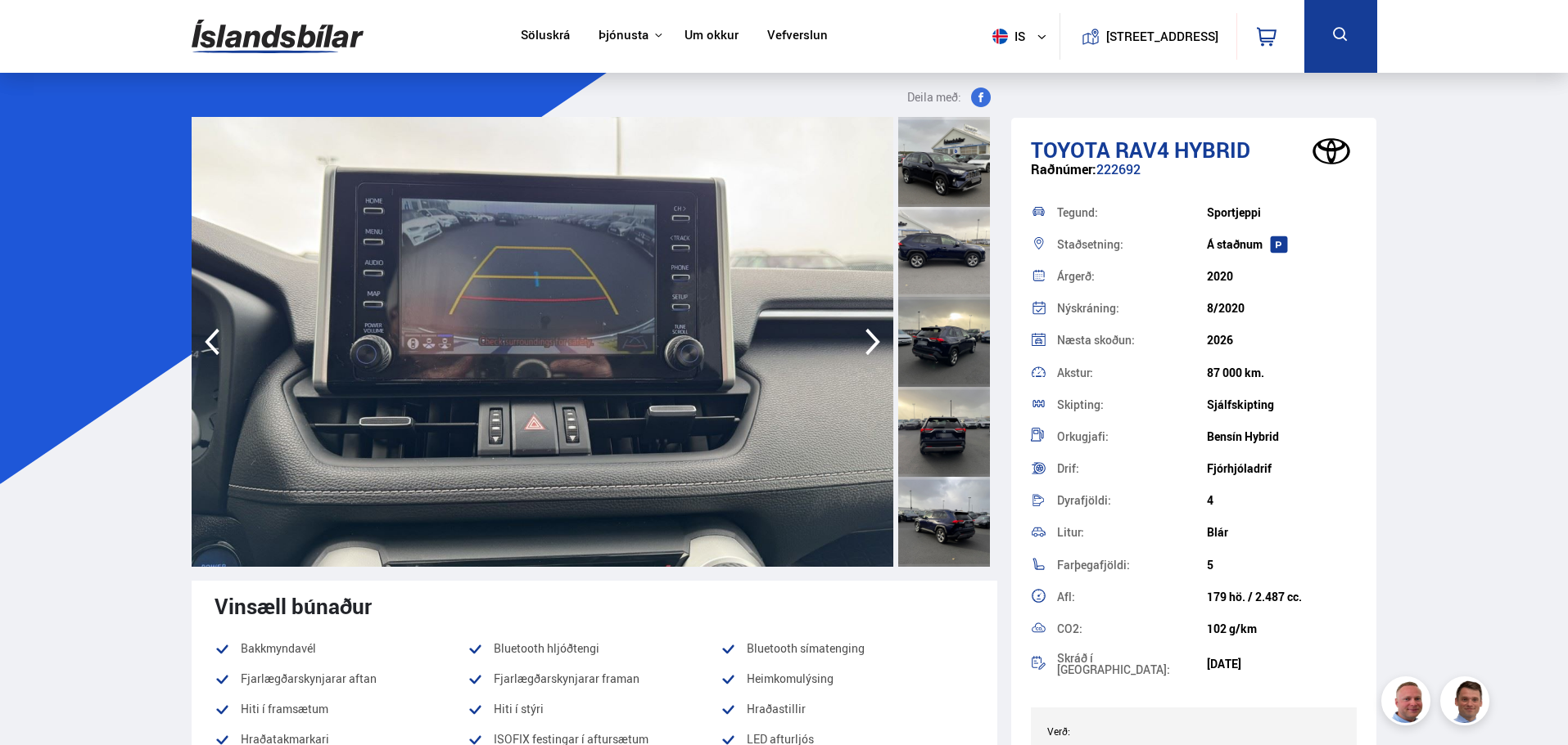
click at [873, 337] on icon "button" at bounding box center [873, 342] width 14 height 27
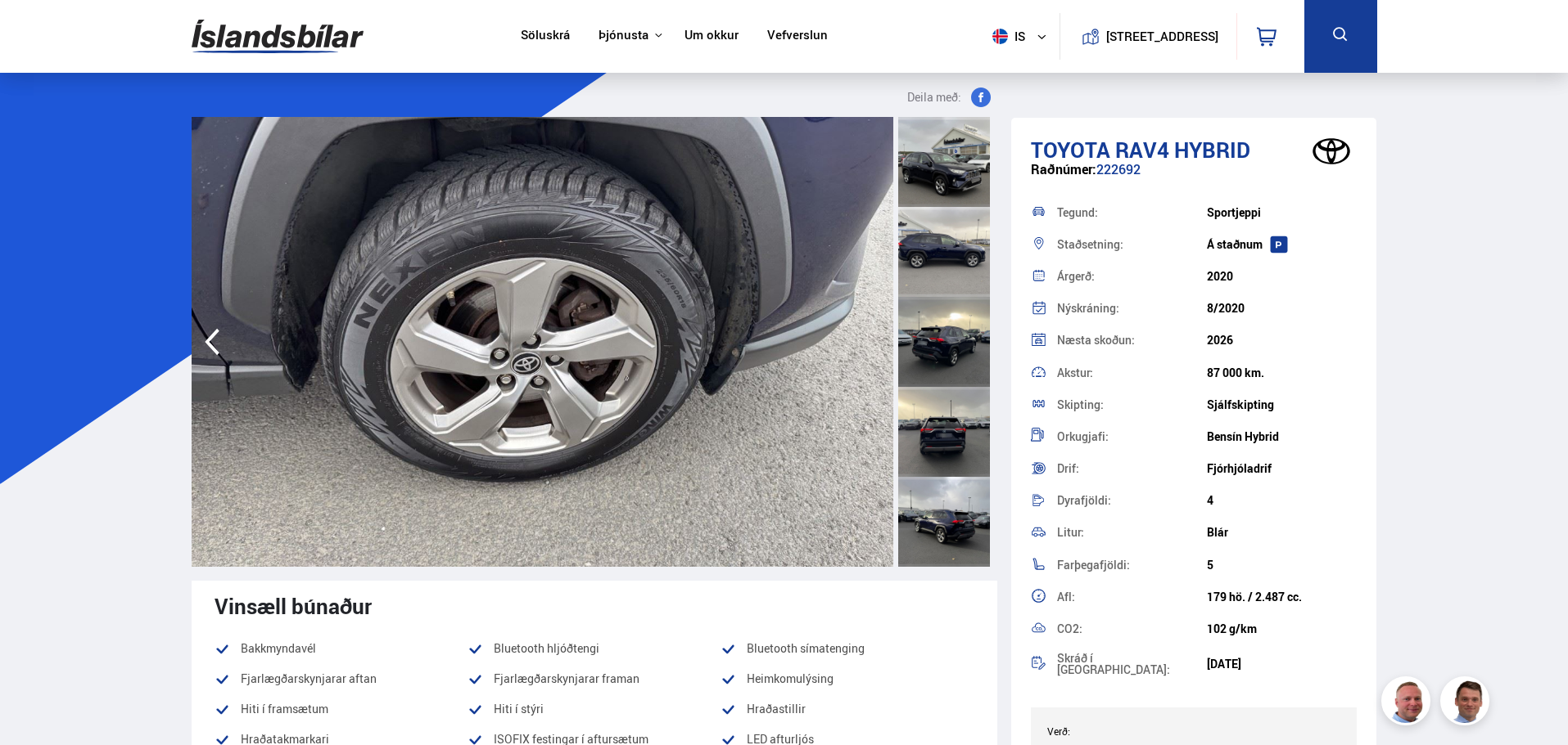
click at [873, 337] on img at bounding box center [542, 342] width 702 height 450
